Goal: Communication & Community: Answer question/provide support

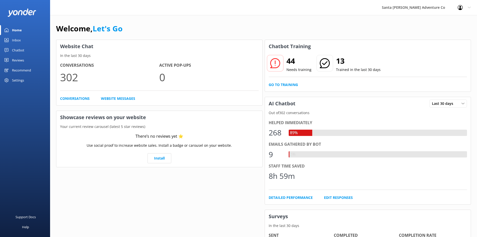
click at [23, 39] on link "Inbox" at bounding box center [25, 40] width 50 height 10
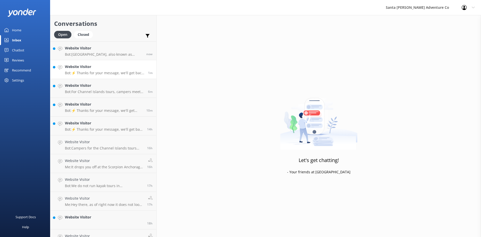
click at [94, 76] on link "Website Visitor Bot: ⚡ Thanks for your message, we'll get back to you as soon a…" at bounding box center [103, 69] width 106 height 19
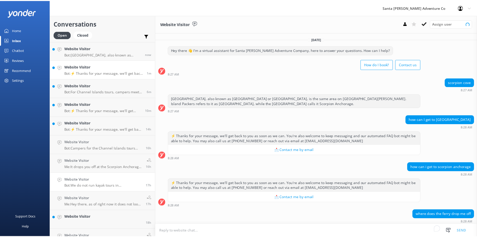
scroll to position [33, 0]
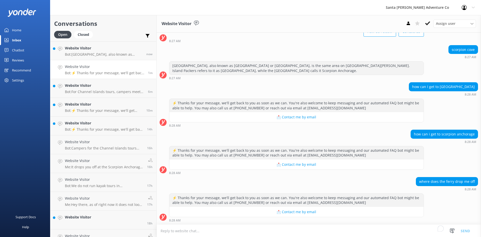
click at [33, 30] on link "Home" at bounding box center [25, 30] width 50 height 10
